Goal: Task Accomplishment & Management: Complete application form

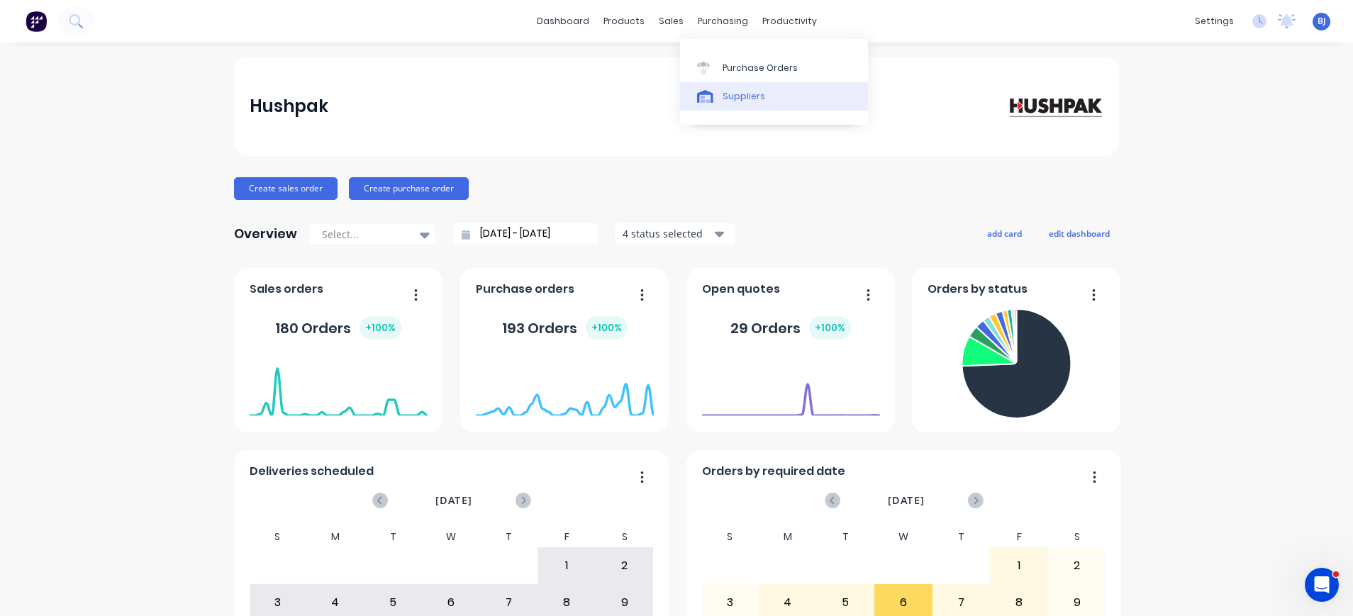
click at [739, 96] on div "Suppliers" at bounding box center [743, 96] width 43 height 13
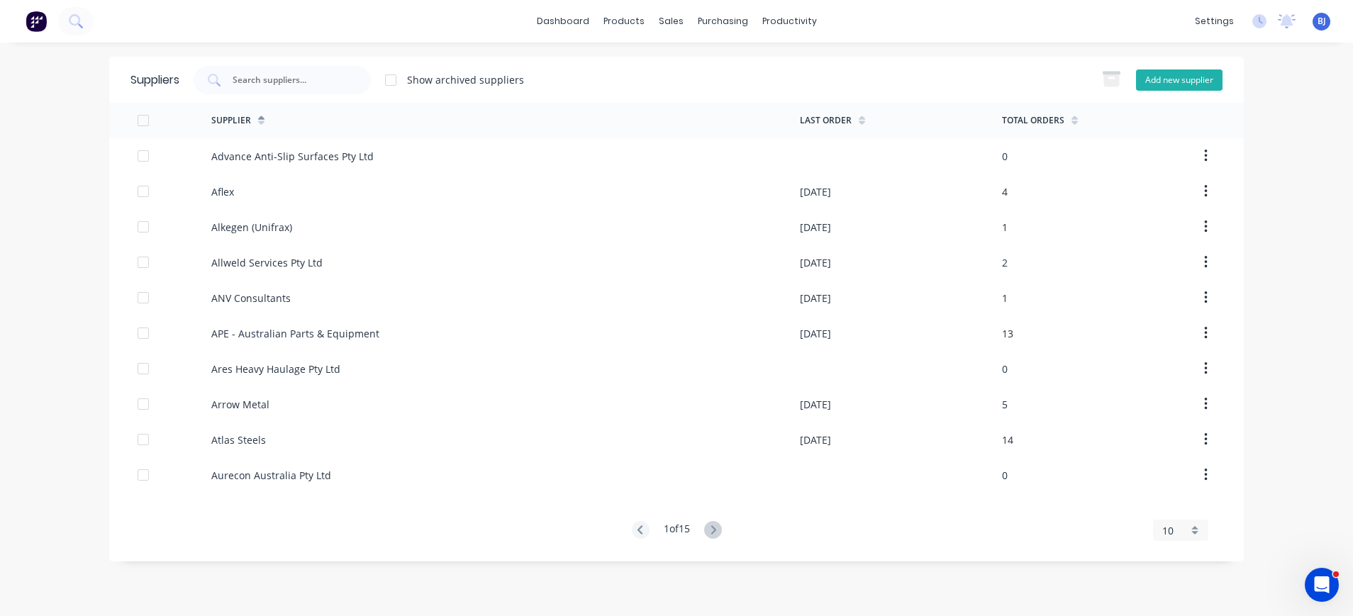
click at [1178, 79] on button "Add new supplier" at bounding box center [1179, 79] width 86 height 21
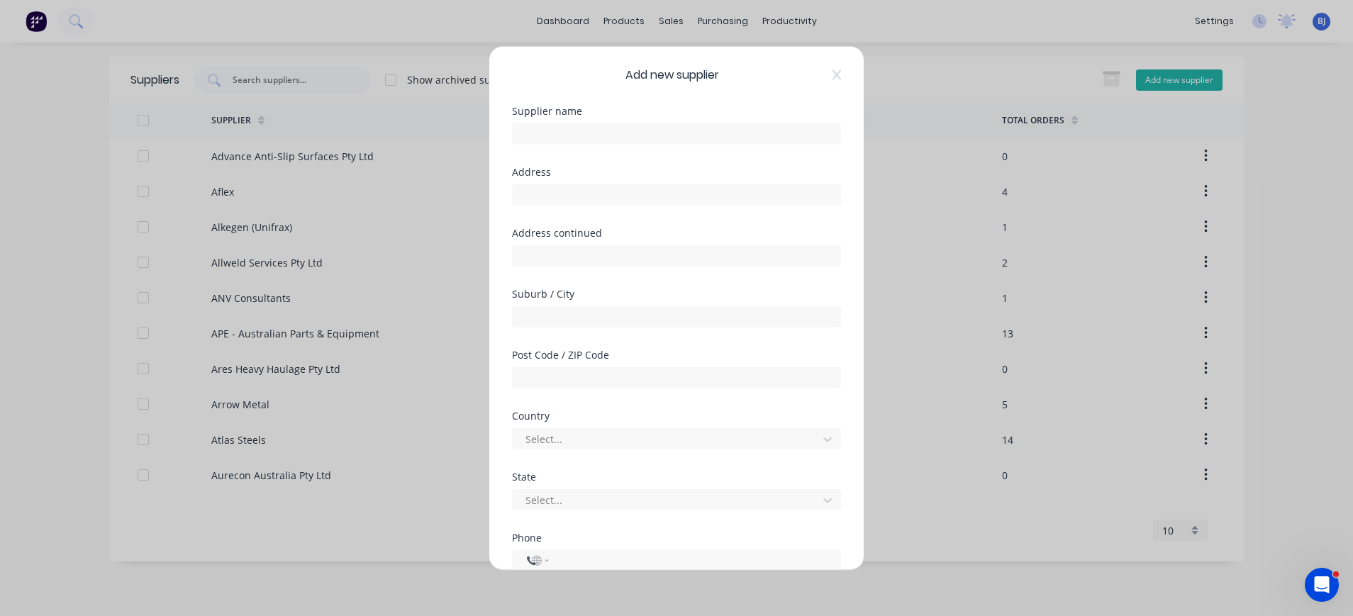
select select "AU"
click at [581, 136] on input "text" at bounding box center [676, 133] width 329 height 21
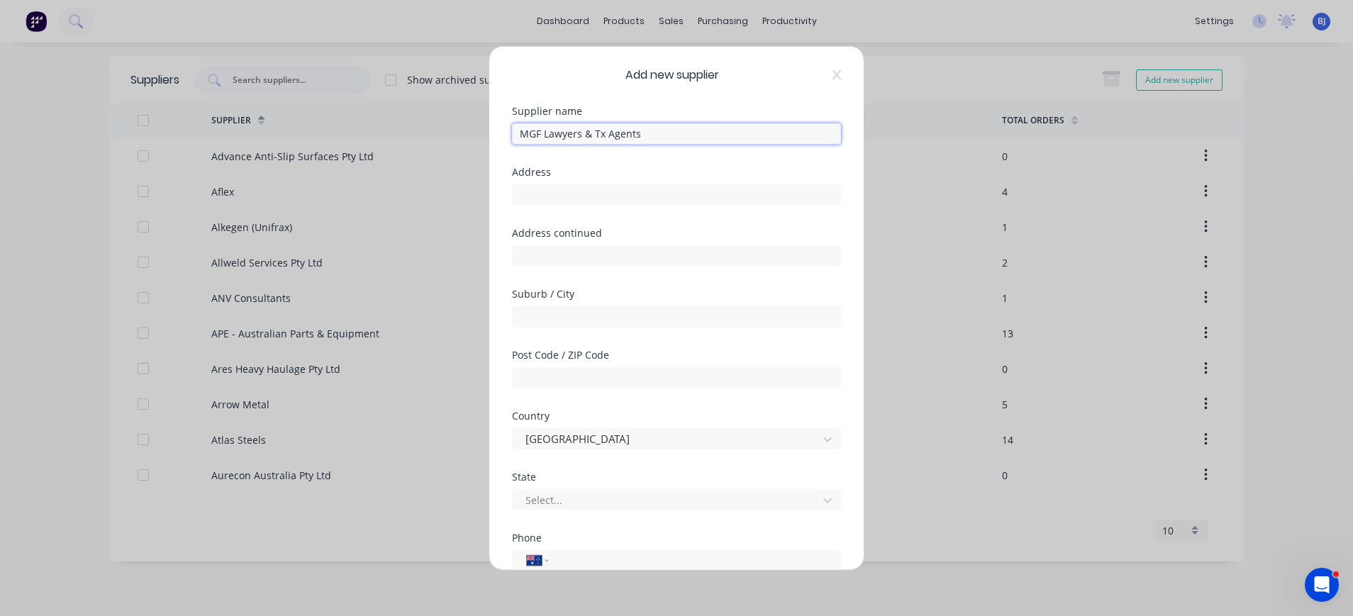
drag, startPoint x: 599, startPoint y: 134, endPoint x: 608, endPoint y: 135, distance: 9.2
click at [600, 134] on input "MGF Lawyers & Tx Agents" at bounding box center [676, 133] width 329 height 21
click at [678, 129] on input "MGF Lawyers & Tax Agents" at bounding box center [676, 133] width 329 height 21
type input "MGF Lawyers & Tax Agents"
click at [594, 194] on input "text" at bounding box center [676, 194] width 329 height 21
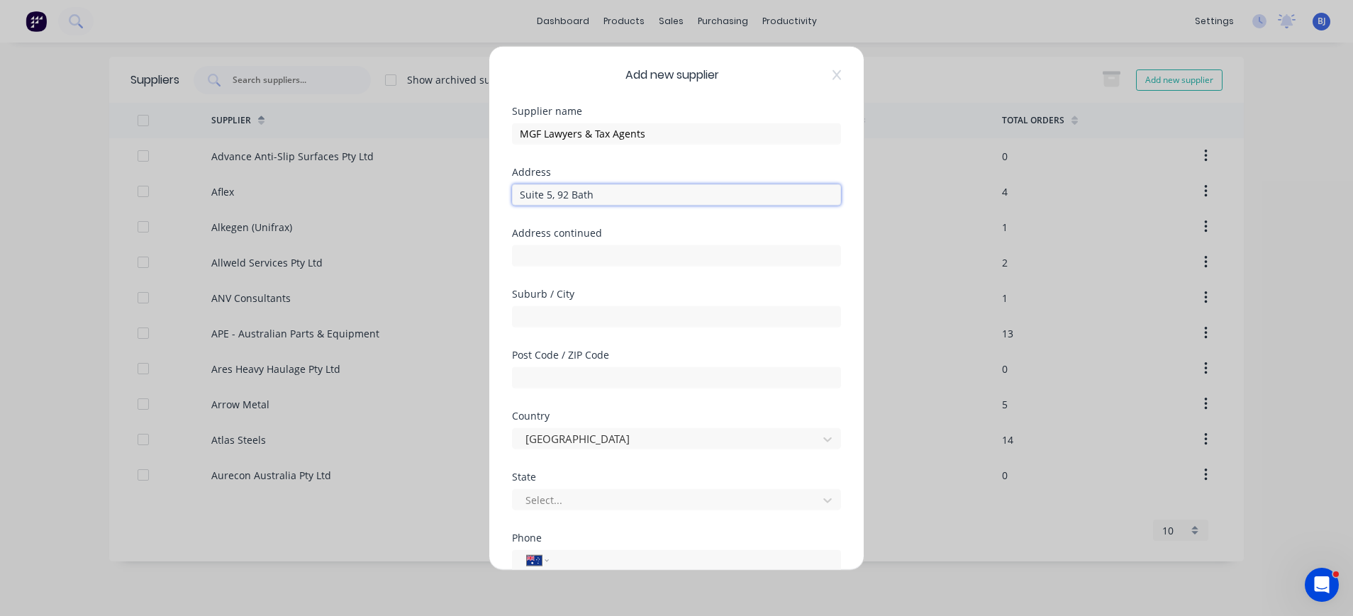
type input "Suite 5, 92 Bath"
click at [989, 57] on div "Add new supplier Supplier name MGF Lawyers & Tax Agents Address Suite 5, 92 Bat…" at bounding box center [676, 308] width 1353 height 616
click at [978, 72] on div "Add new supplier Supplier name MGF Lawyers & Tax Agents Address Suite 5, 92 Bat…" at bounding box center [676, 308] width 1353 height 616
click at [691, 167] on form "Supplier name MGF Lawyers & Tax Agents Address Suite 5, 92 Bath Address continu…" at bounding box center [676, 442] width 329 height 673
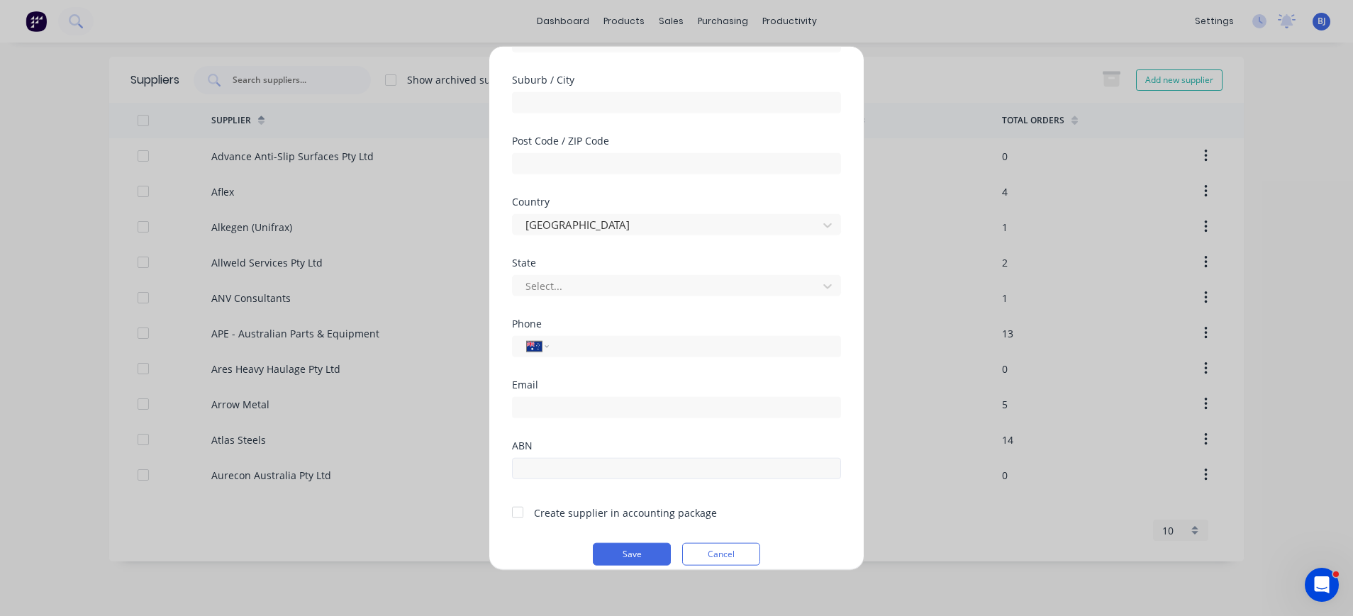
scroll to position [229, 0]
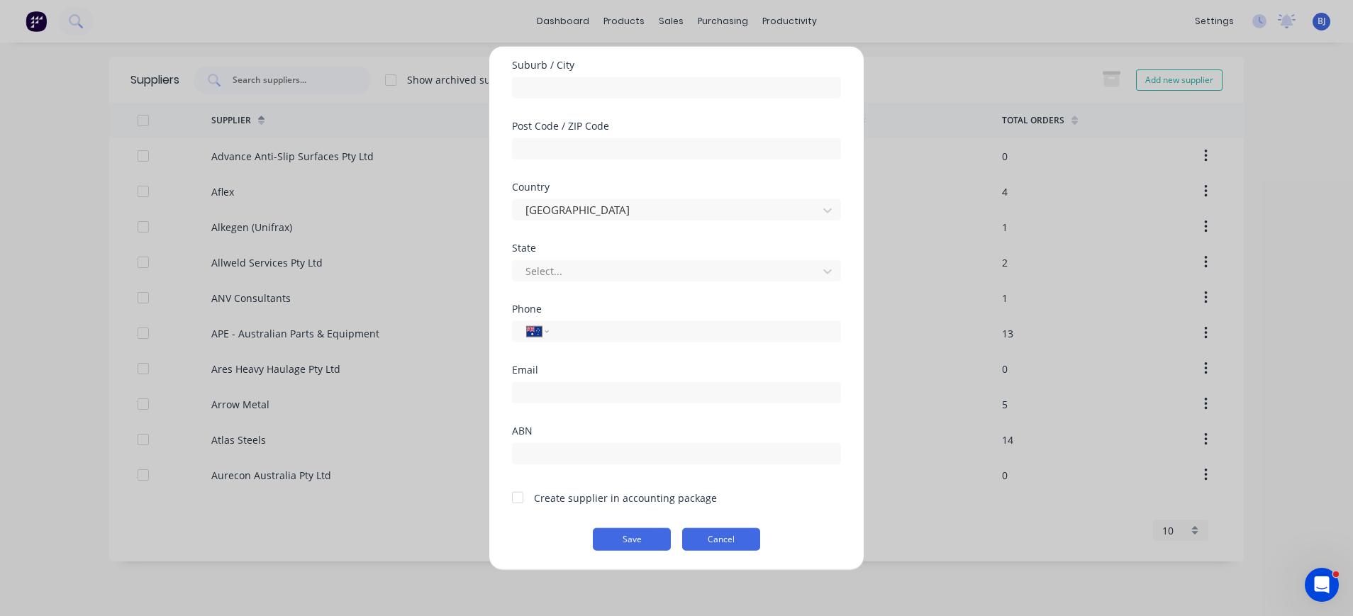
click at [704, 542] on button "Cancel" at bounding box center [721, 538] width 78 height 23
